Goal: Task Accomplishment & Management: Complete application form

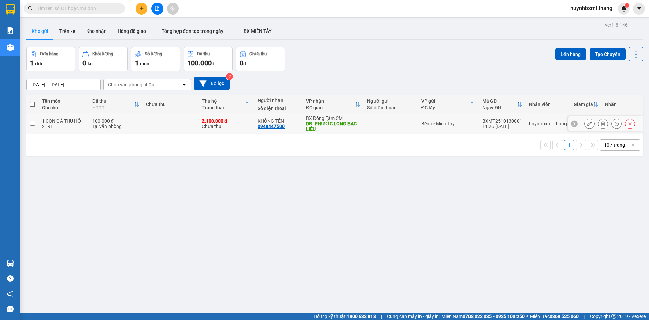
click at [587, 124] on icon at bounding box center [589, 123] width 5 height 5
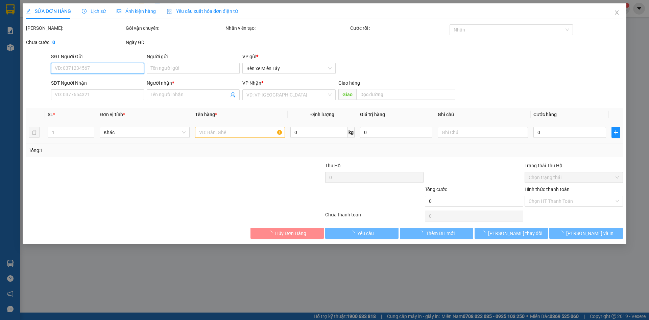
type input "0948447500"
type input "KHÔNG TÊN"
type input "PHƯỚC LONG BẠC LIÊU"
type input "100.000"
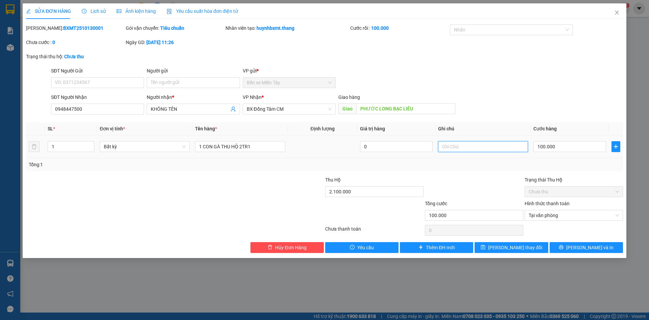
click at [456, 144] on input "text" at bounding box center [483, 146] width 90 height 11
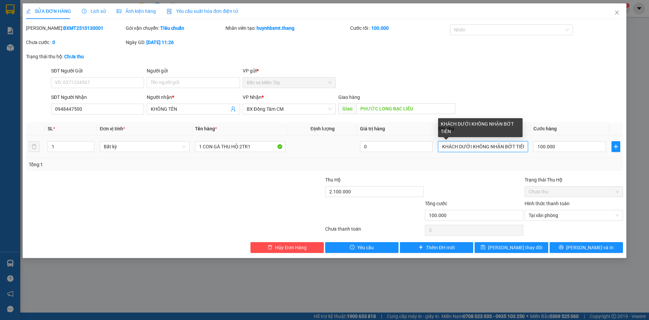
click at [525, 147] on input "KHÁCH DƯỚI KHÔNG NHẬN BỚT TIÊN" at bounding box center [483, 146] width 90 height 11
type input "KHÁCH DƯỚI KHÔNG NHẬN BỚT TIÊN LẠI"
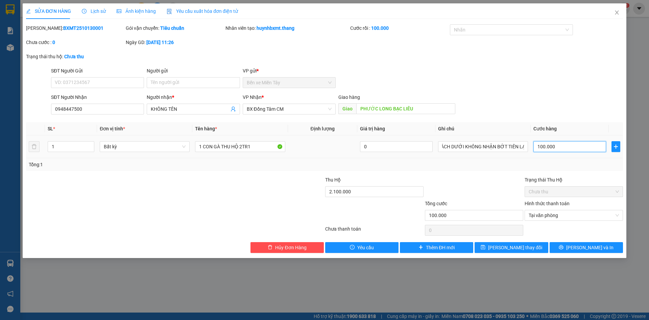
scroll to position [0, 0]
type input "0"
type input "50"
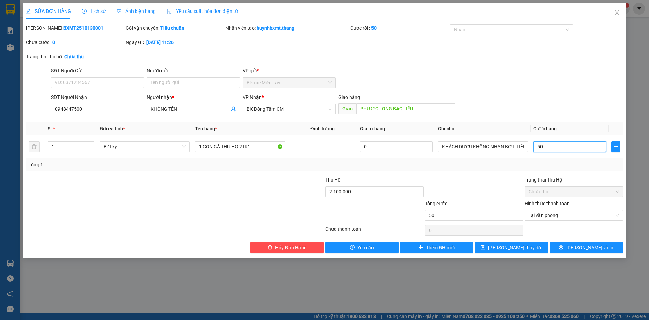
type input "500"
type input "5.000"
type input "50.000"
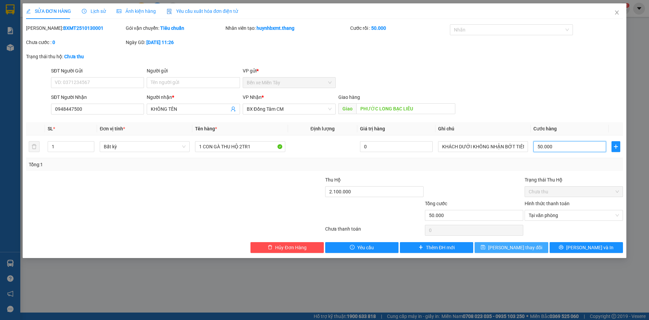
type input "50.000"
click at [587, 249] on span "[PERSON_NAME] và In" at bounding box center [590, 247] width 47 height 7
click at [568, 249] on button "[PERSON_NAME] và In" at bounding box center [586, 247] width 73 height 11
click at [515, 248] on span "[PERSON_NAME] thay đổi" at bounding box center [515, 247] width 54 height 7
click at [649, 204] on div "SỬA ĐƠN HÀNG Lịch sử Ảnh kiện hàng Yêu cầu xuất hóa đơn điện tử Total Paid Fee …" at bounding box center [324, 160] width 649 height 320
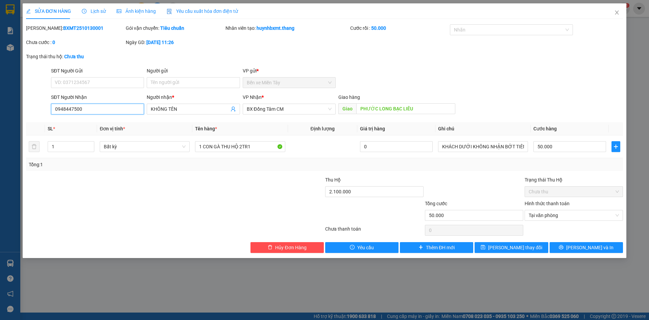
drag, startPoint x: 84, startPoint y: 107, endPoint x: 54, endPoint y: 109, distance: 30.1
click at [54, 109] on input "0948447500" at bounding box center [97, 108] width 93 height 11
click at [280, 249] on span "Hủy Đơn Hàng" at bounding box center [290, 247] width 31 height 7
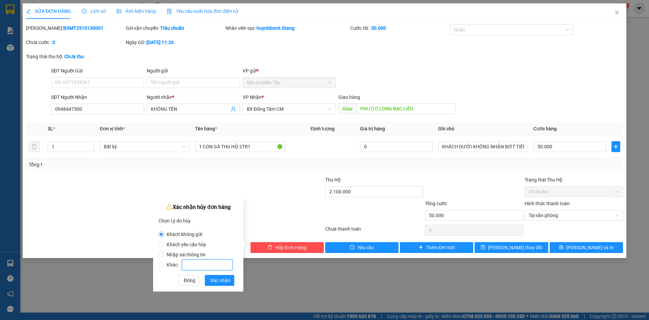
click at [206, 261] on input "Khác:" at bounding box center [207, 264] width 51 height 11
radio input "false"
radio input "true"
type input "KHÁCH KHÔNG NHẬN"
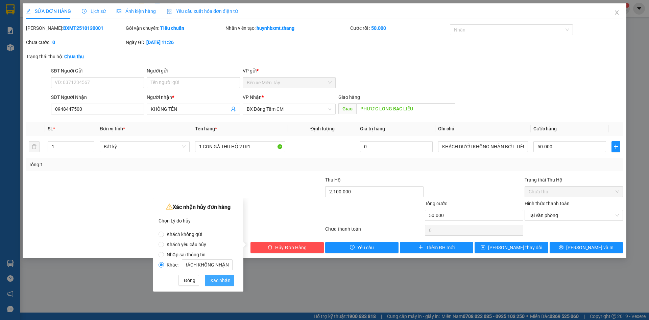
click at [224, 280] on span "Xác nhận" at bounding box center [220, 279] width 20 height 7
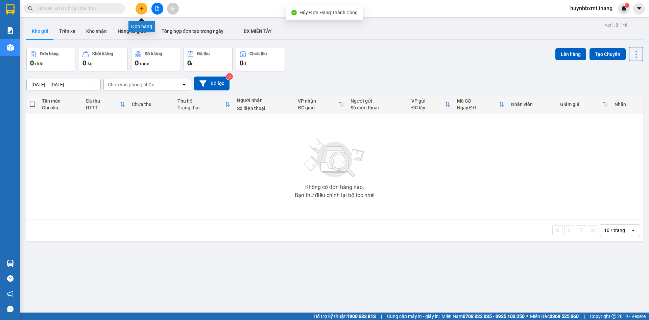
click at [142, 11] on button at bounding box center [142, 9] width 12 height 12
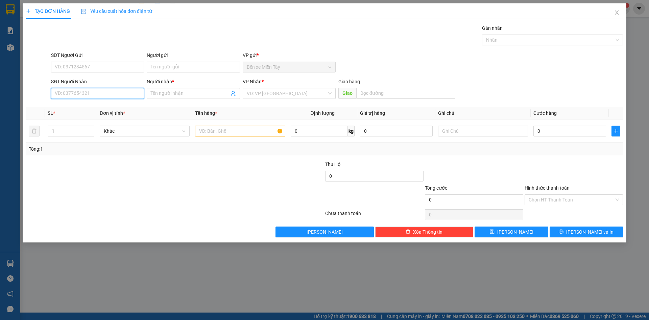
click at [99, 92] on input "SĐT Người Nhận" at bounding box center [97, 93] width 93 height 11
paste input "0948447500"
type input "0948447500"
click at [195, 88] on span at bounding box center [193, 93] width 93 height 11
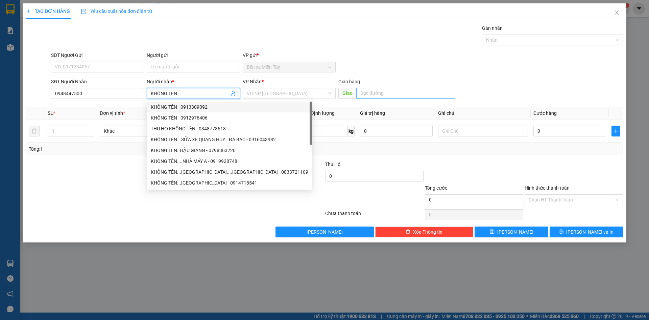
type input "KHÔNG TÊN"
click at [419, 94] on input "text" at bounding box center [405, 93] width 99 height 11
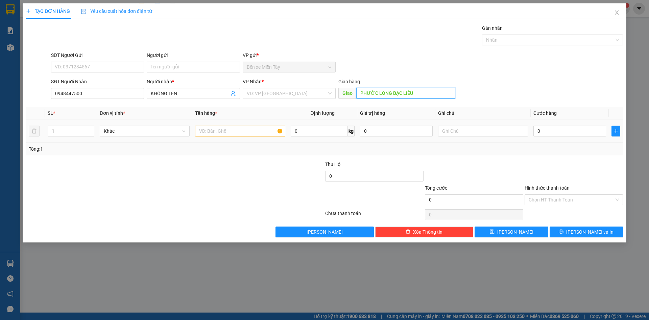
type input "PHƯỚC LONG BẠC LIÊU"
click at [226, 127] on input "text" at bounding box center [240, 130] width 90 height 11
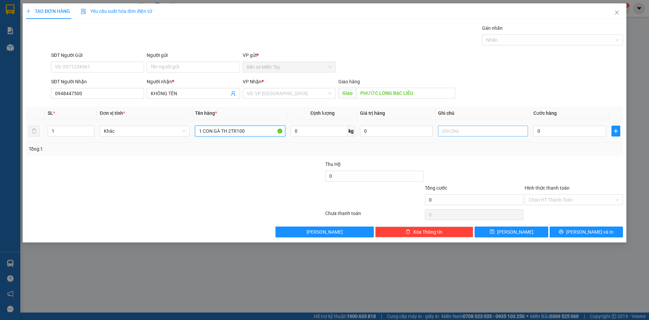
type input "1 CON GÀ TH 2TR100"
click at [482, 132] on input "text" at bounding box center [483, 130] width 90 height 11
type input "KHÁCH KHÔNG NHẬN BỚT TIỀN LẠI"
click at [569, 136] on input "0" at bounding box center [570, 130] width 73 height 11
type input "5"
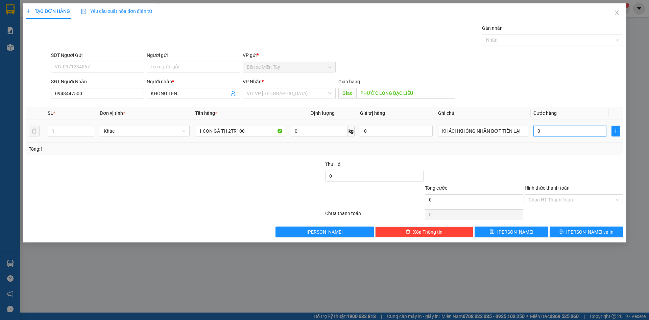
type input "5"
type input "50"
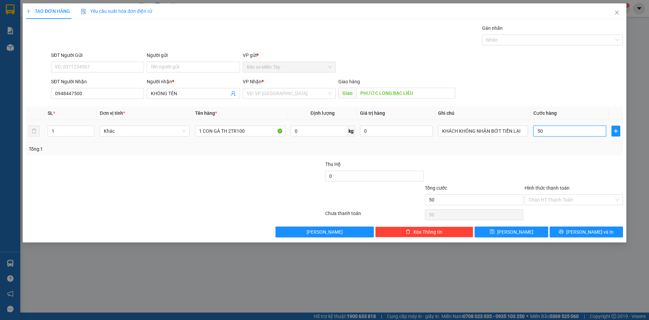
type input "500"
type input "5.000"
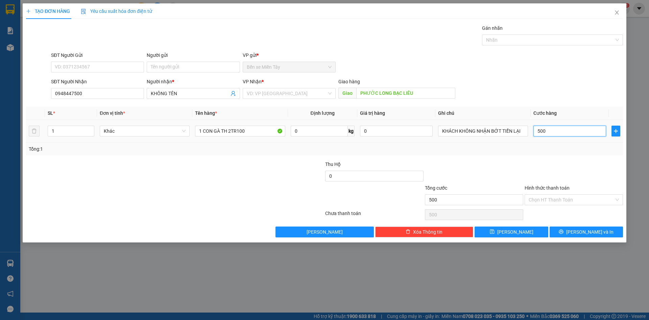
type input "5.000"
type input "50.000"
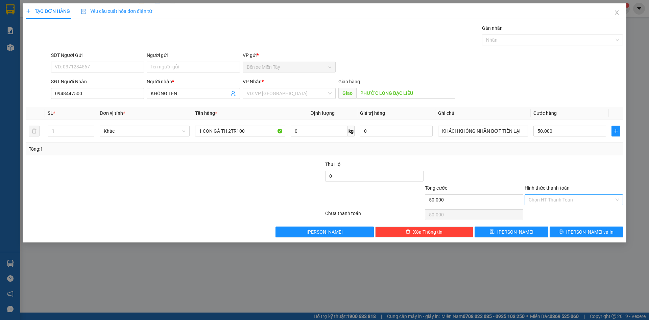
click at [566, 199] on input "Hình thức thanh toán" at bounding box center [572, 199] width 86 height 10
click at [556, 228] on div "Miễn phí" at bounding box center [574, 223] width 98 height 11
type input "0"
click at [561, 197] on span "Miễn phí" at bounding box center [574, 199] width 90 height 10
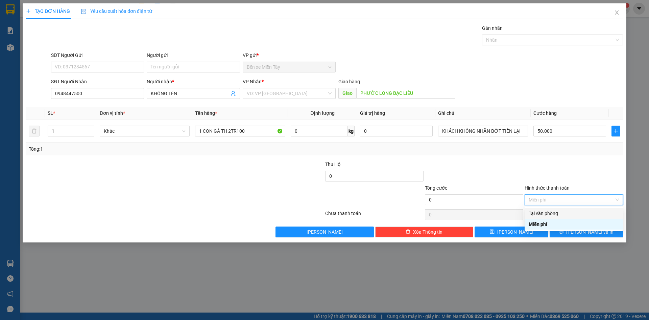
click at [562, 210] on div "Tại văn phòng" at bounding box center [574, 212] width 90 height 7
type input "50.000"
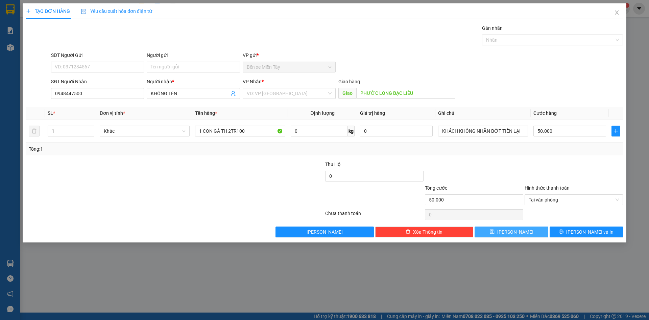
click at [523, 231] on button "[PERSON_NAME]" at bounding box center [511, 231] width 73 height 11
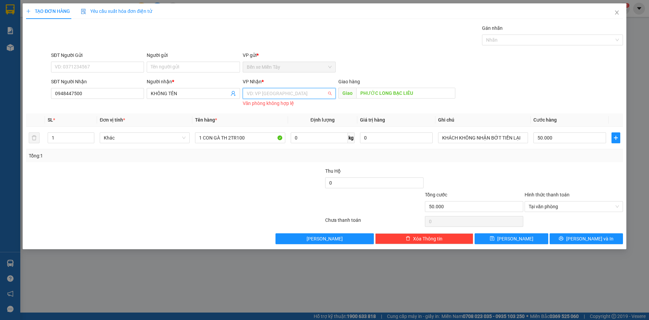
click at [294, 95] on input "search" at bounding box center [287, 93] width 80 height 10
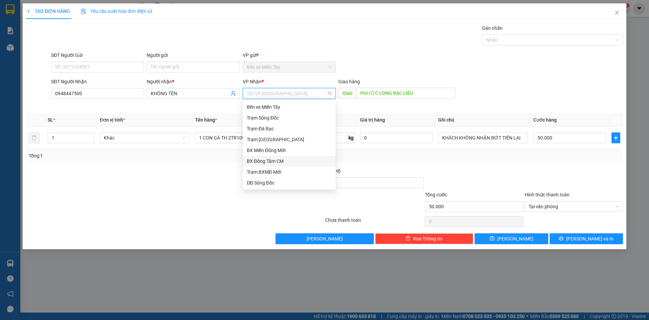
click at [279, 160] on div "BX Đồng Tâm CM" at bounding box center [289, 160] width 85 height 7
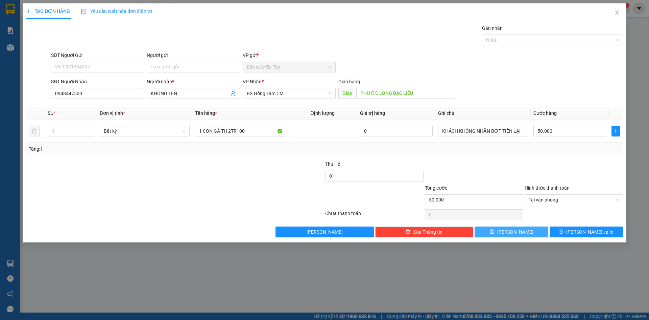
click at [509, 234] on button "[PERSON_NAME]" at bounding box center [511, 231] width 73 height 11
type input "0"
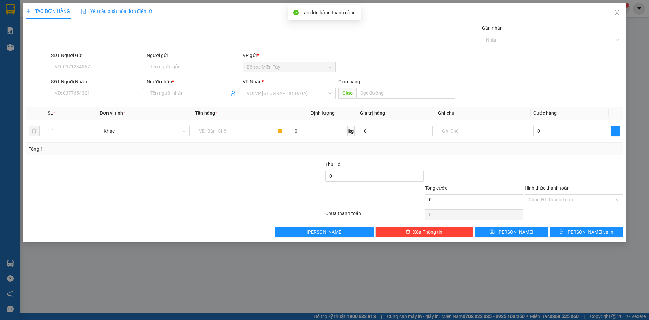
click at [377, 285] on div "TẠO ĐƠN HÀNG Yêu cầu xuất hóa đơn điện tử Transit Pickup Surcharge Ids Transit …" at bounding box center [324, 160] width 649 height 320
click at [616, 14] on icon "close" at bounding box center [617, 12] width 5 height 5
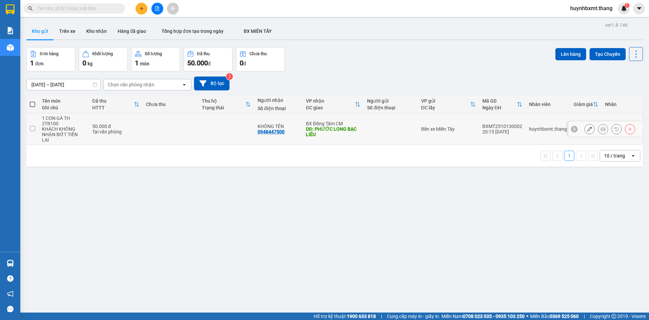
click at [203, 122] on td at bounding box center [227, 128] width 56 height 31
checkbox input "true"
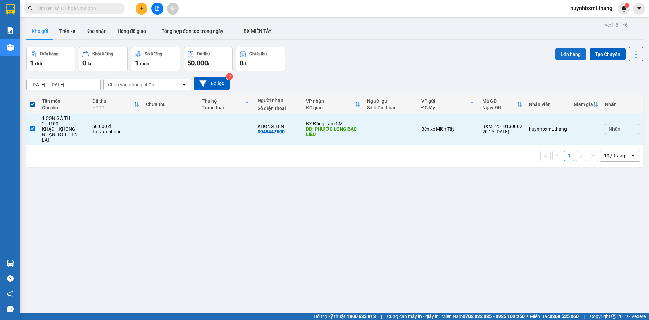
click at [573, 57] on button "Lên hàng" at bounding box center [571, 54] width 31 height 12
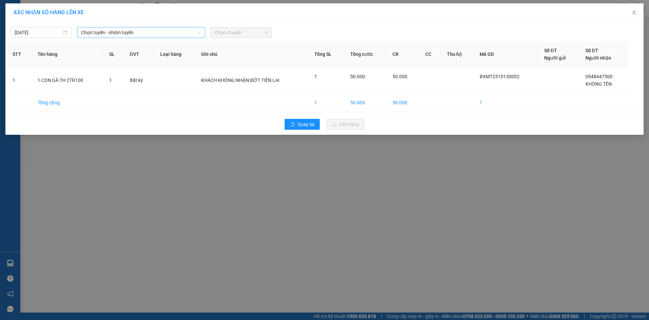
click at [90, 36] on span "Chọn tuyến - nhóm tuyến" at bounding box center [141, 32] width 120 height 10
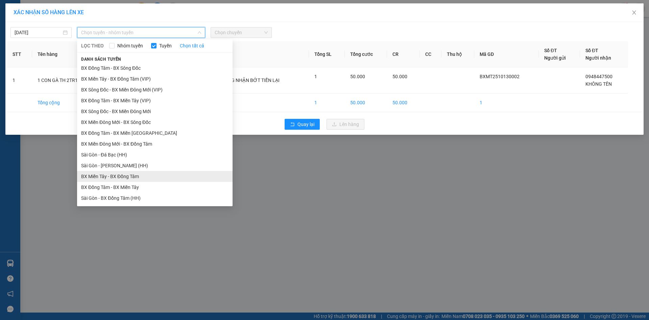
click at [141, 178] on li "BX Miền Tây - BX Đồng Tâm" at bounding box center [155, 176] width 156 height 11
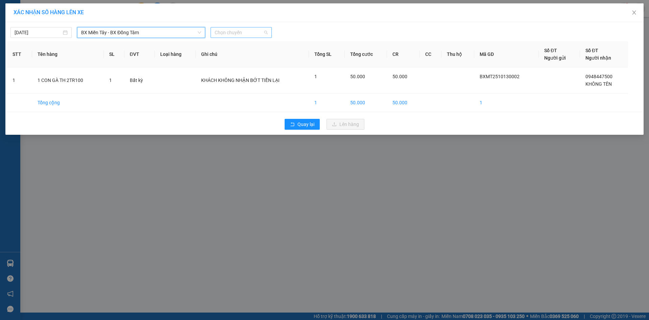
click at [220, 37] on span "Chọn chuyến" at bounding box center [241, 32] width 53 height 10
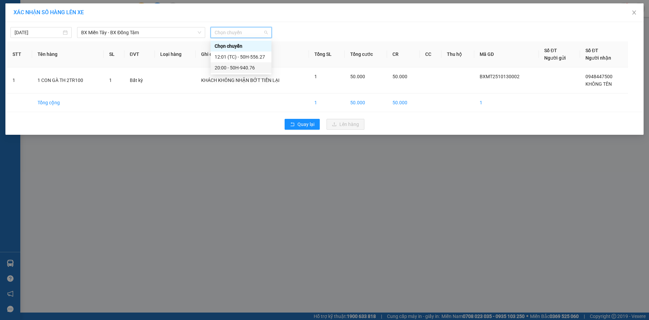
click at [232, 66] on div "20:00 - 50H-940.76" at bounding box center [241, 67] width 53 height 7
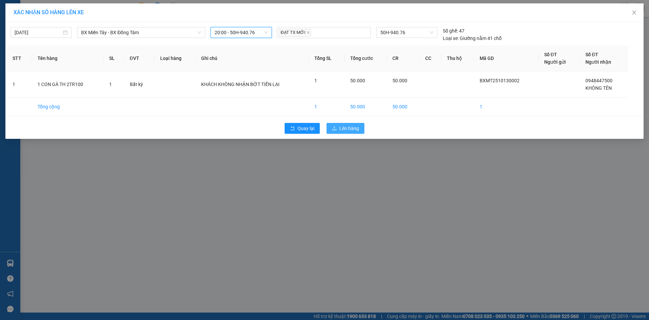
click at [345, 126] on span "Lên hàng" at bounding box center [350, 127] width 20 height 7
